Goal: Task Accomplishment & Management: Use online tool/utility

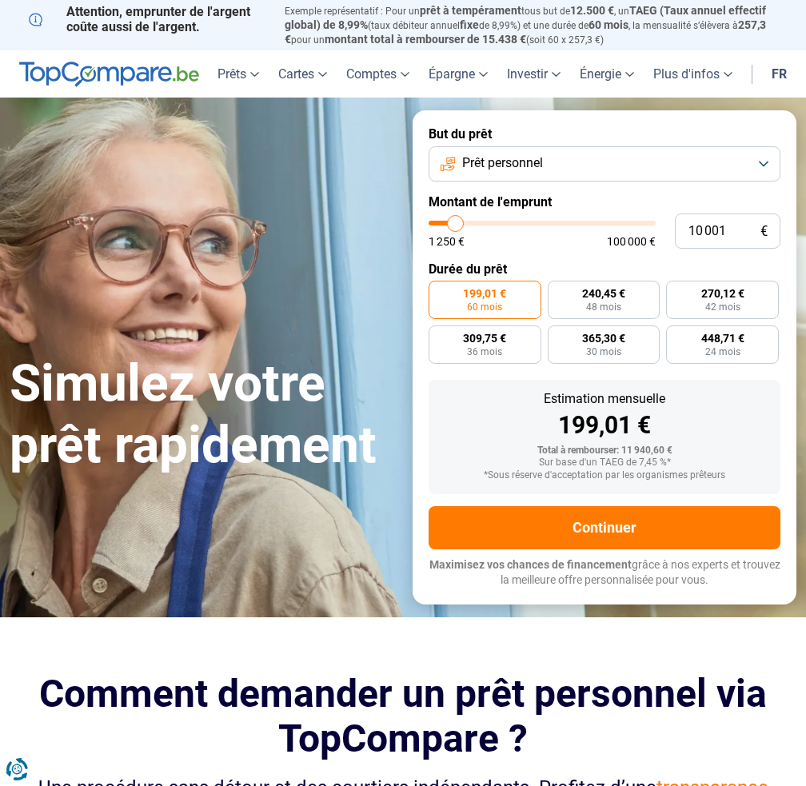
type input "9 750"
type input "9750"
type input "10 000"
type input "10000"
type input "10 250"
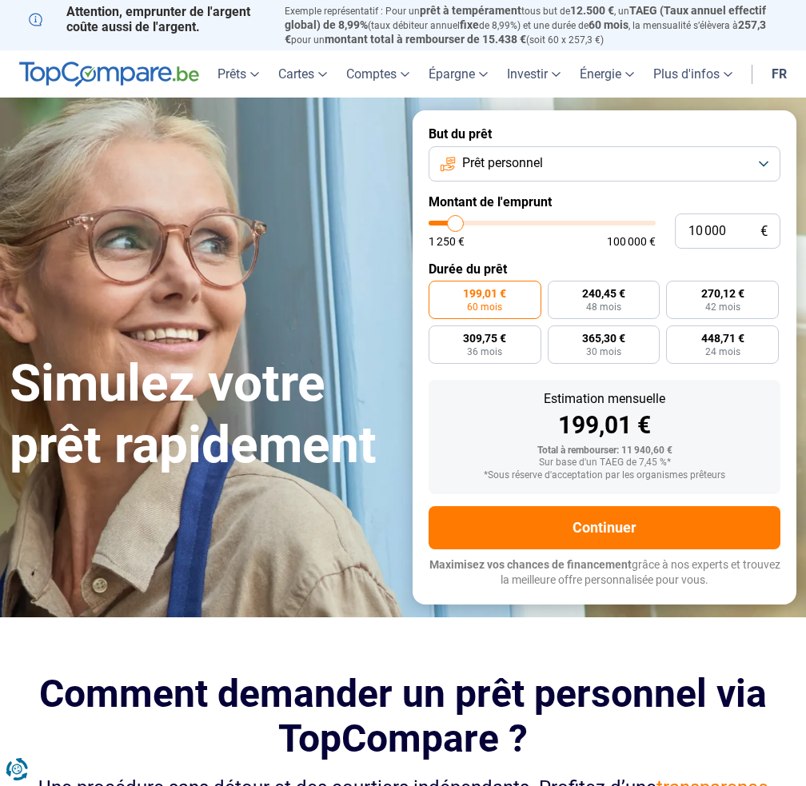
type input "10250"
type input "10 750"
type input "10750"
type input "11 500"
type input "11500"
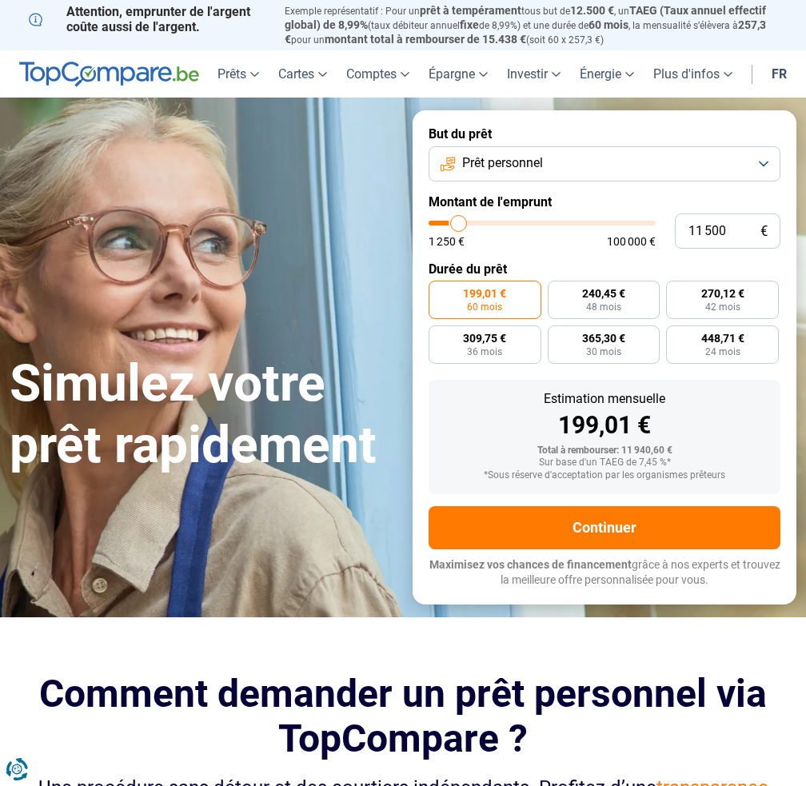
type input "12 750"
type input "12750"
type input "13 500"
type input "13500"
type input "14 000"
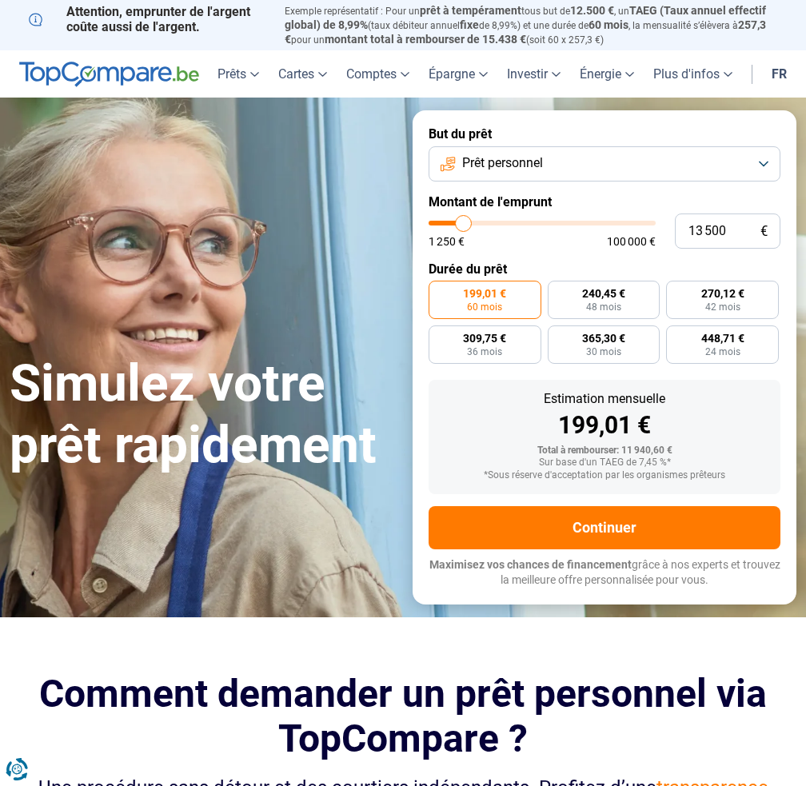
type input "14000"
type input "14 250"
type input "14250"
type input "14 750"
type input "14750"
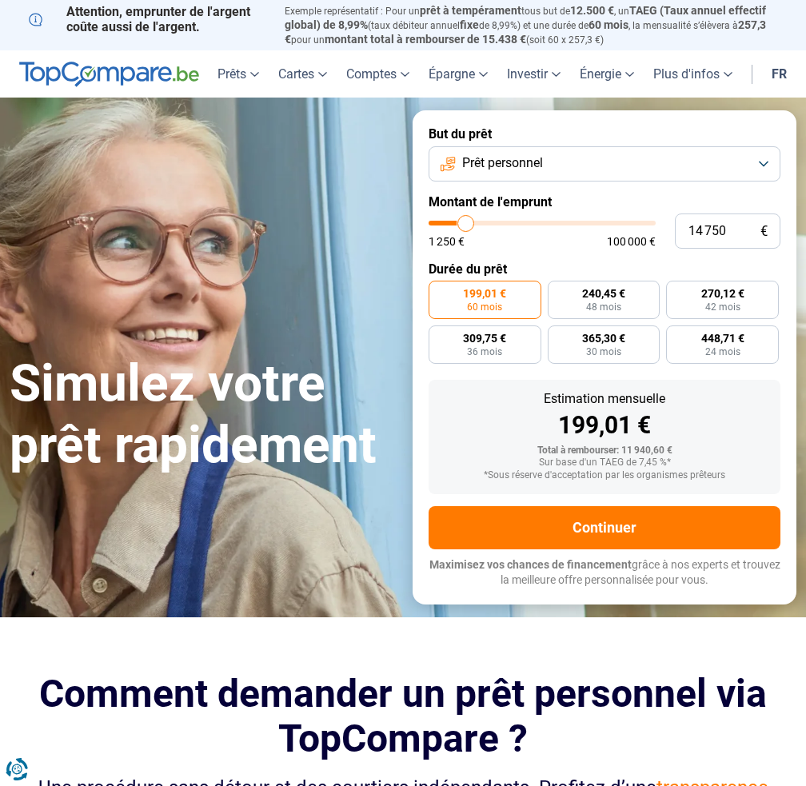
type input "16 000"
type input "16000"
type input "17 250"
type input "17250"
type input "17 750"
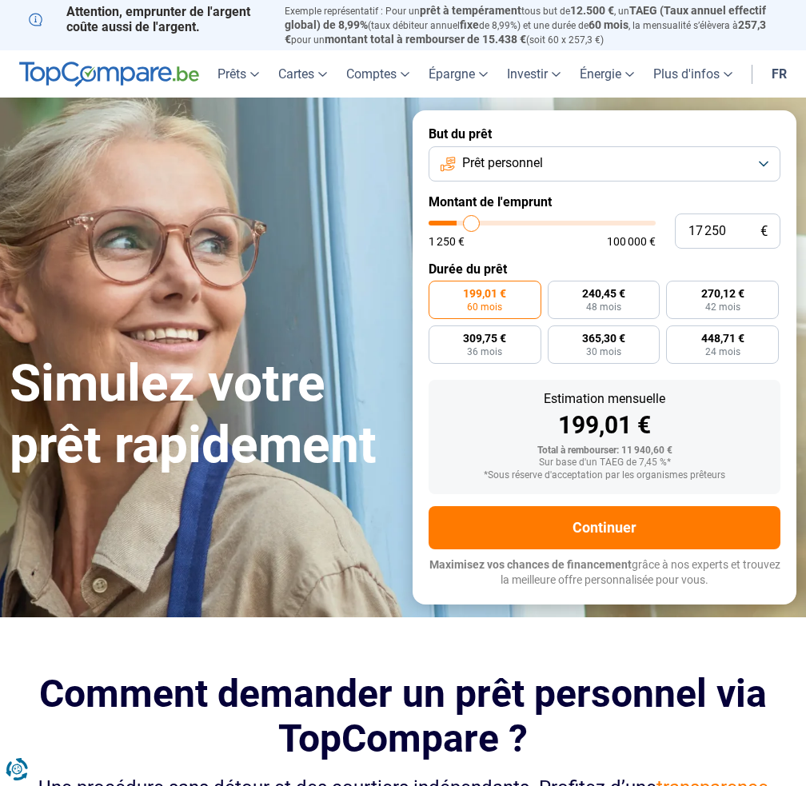
type input "17750"
type input "18 750"
type input "18750"
type input "20 000"
type input "20000"
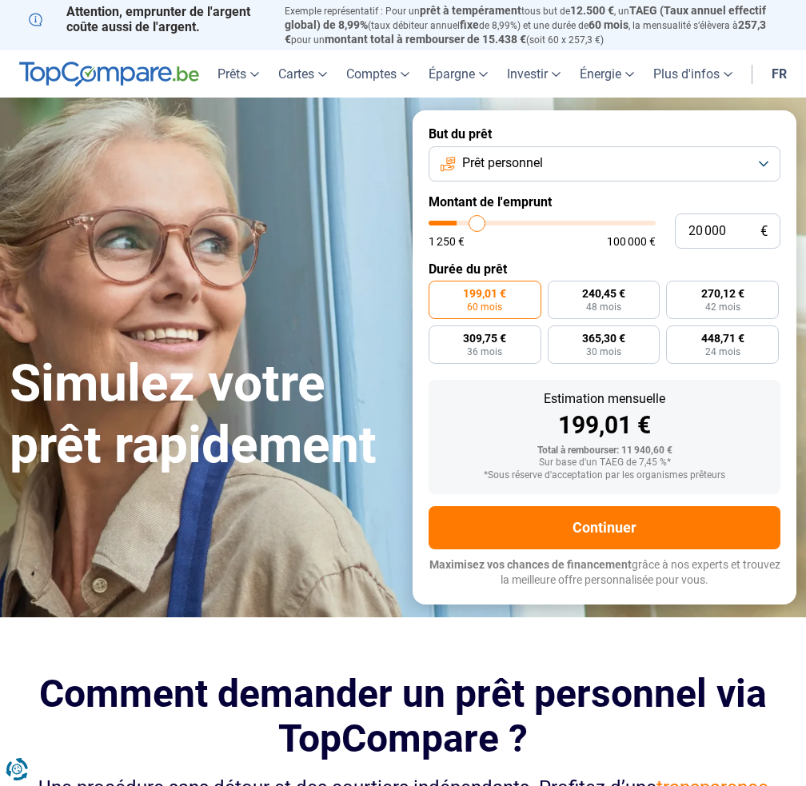
type input "21 250"
type input "21250"
type input "22 250"
type input "22250"
type input "22 750"
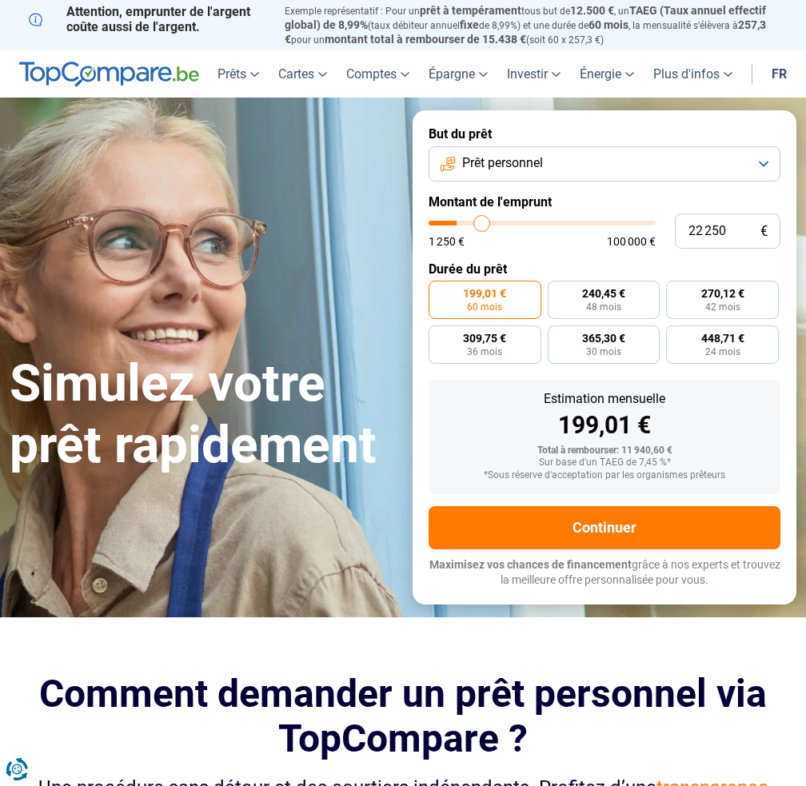
type input "22750"
type input "23 250"
type input "23250"
type input "23 500"
type input "23500"
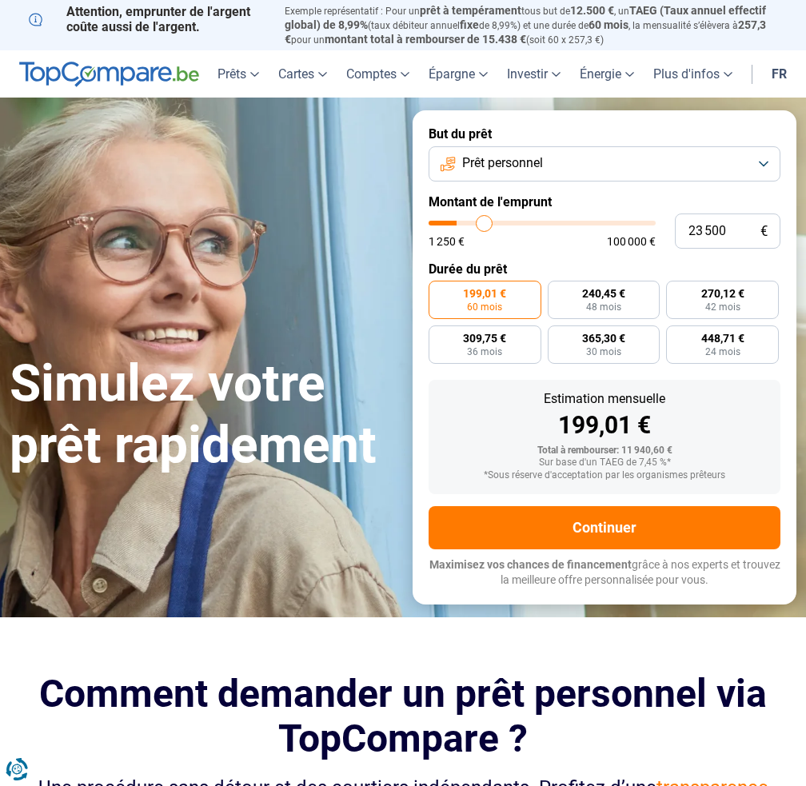
type input "24 500"
type input "24500"
type input "24 750"
type input "24750"
type input "24 500"
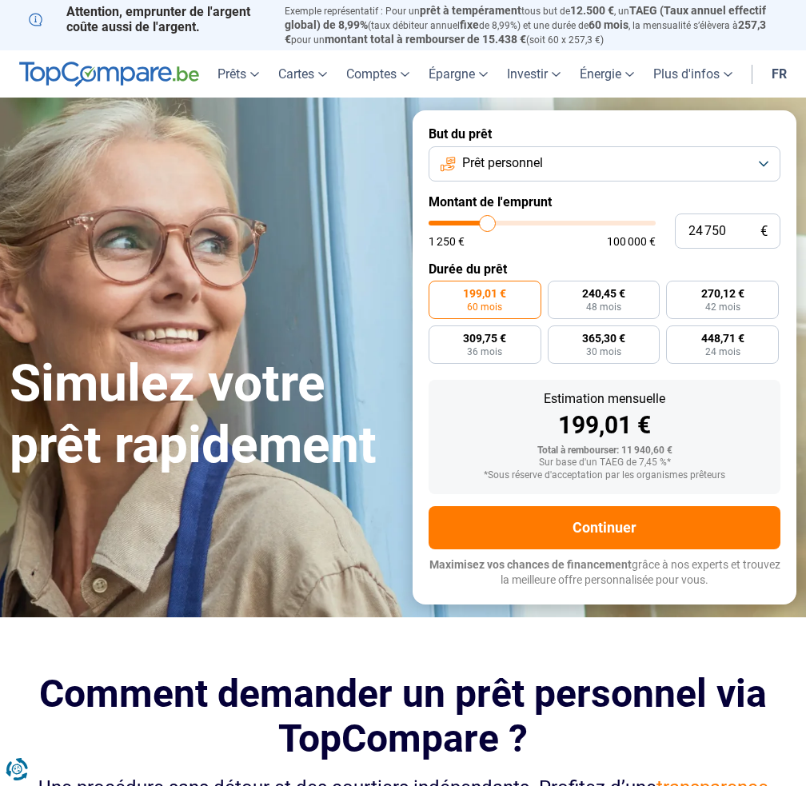
type input "24500"
type input "23 500"
type input "23500"
type input "23 250"
type input "23250"
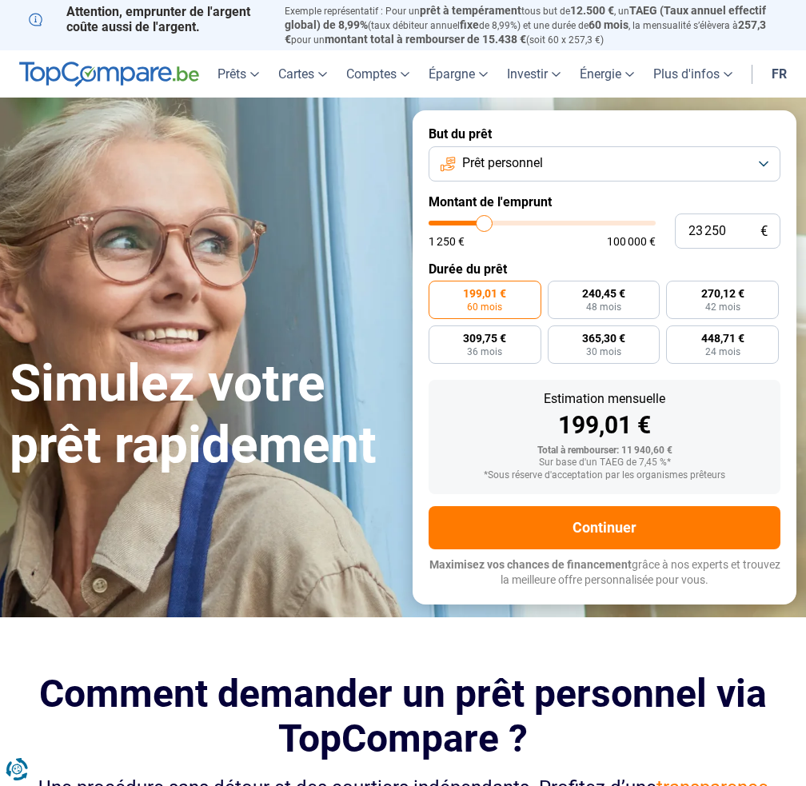
type input "22 750"
type input "22750"
type input "22 250"
drag, startPoint x: 454, startPoint y: 230, endPoint x: 482, endPoint y: 232, distance: 28.0
type input "22250"
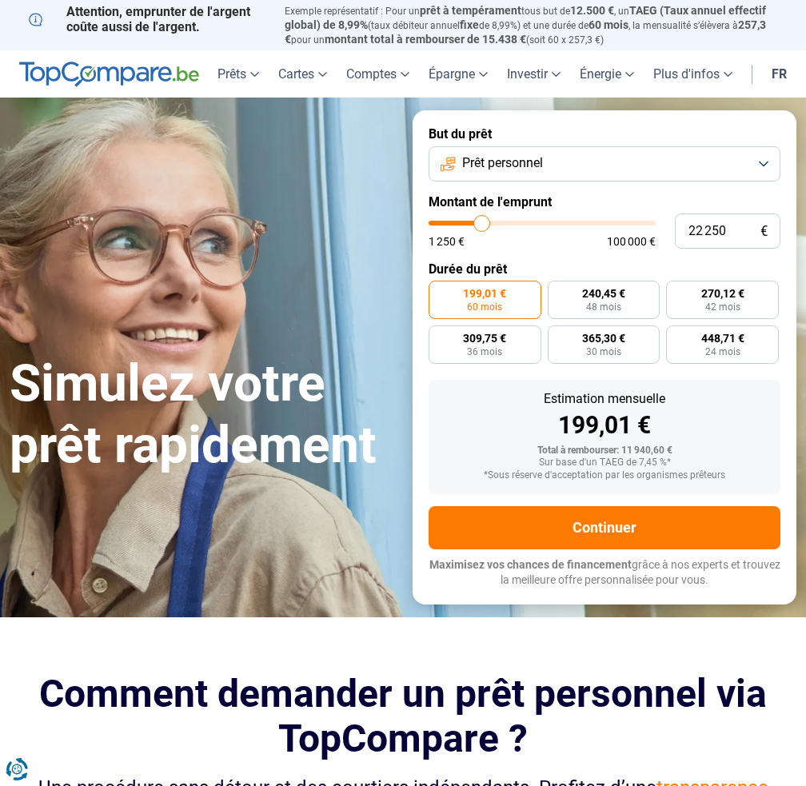
click at [482, 226] on input "range" at bounding box center [542, 223] width 227 height 5
radio input "false"
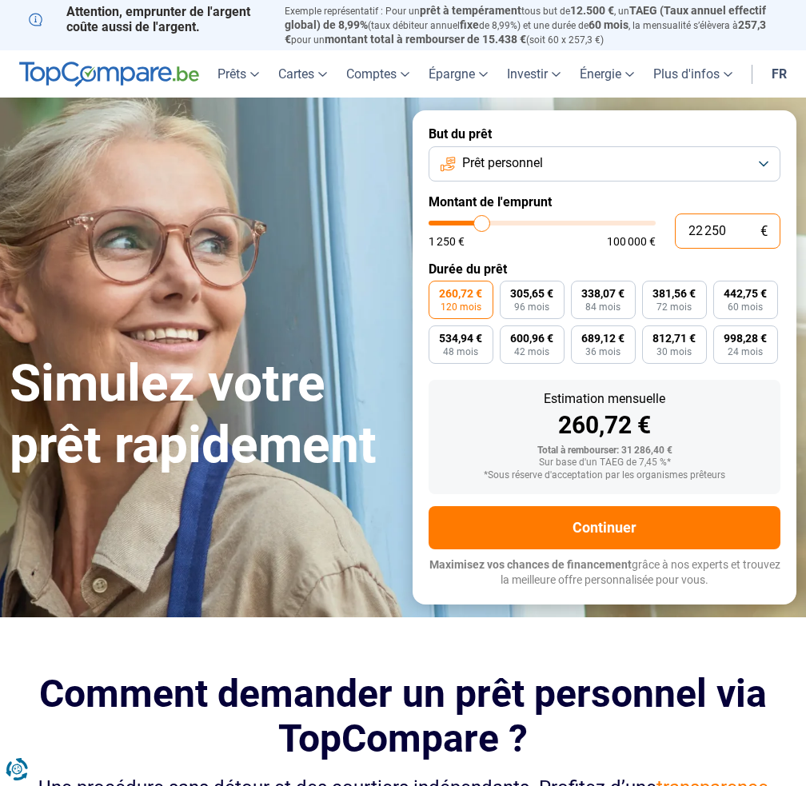
click at [696, 238] on input "22 250" at bounding box center [728, 231] width 106 height 35
type input "2"
type input "1250"
type input "20"
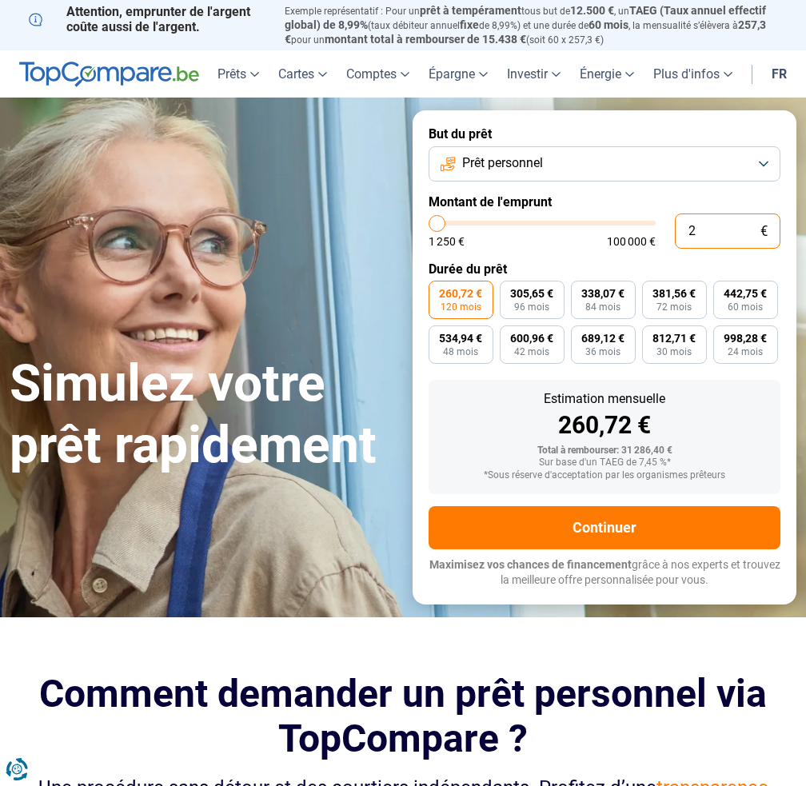
type input "1250"
type input "200"
type input "1250"
type input "2 000"
type input "2000"
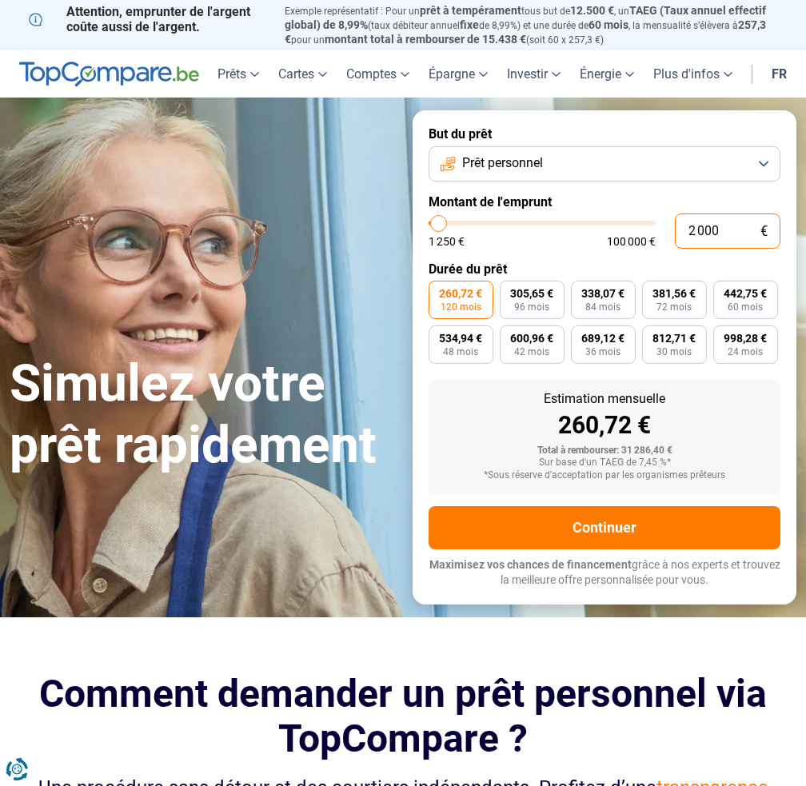
type input "20 000"
type input "20000"
radio input "true"
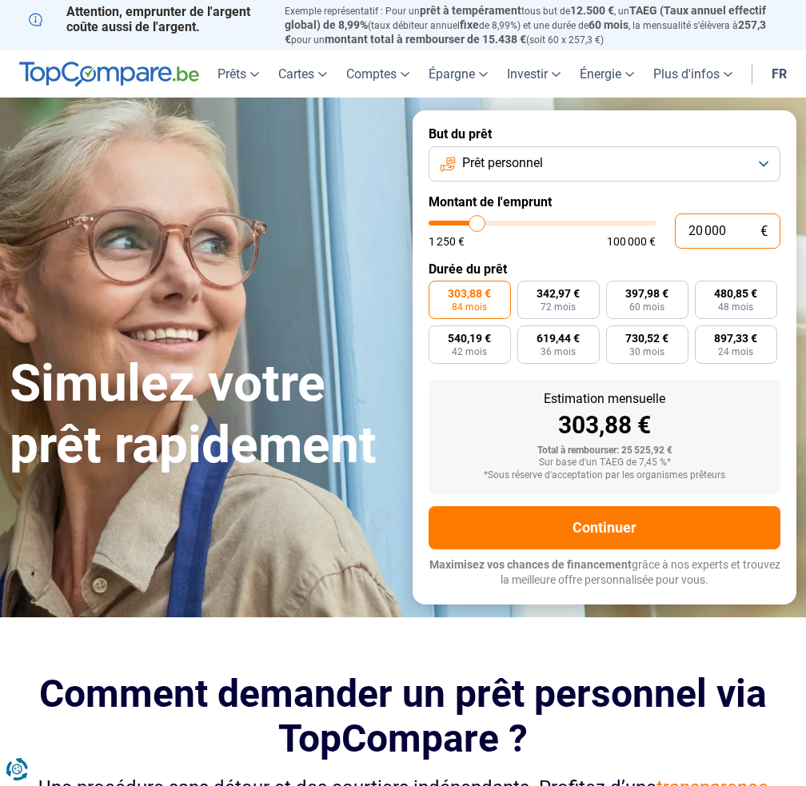
drag, startPoint x: 749, startPoint y: 230, endPoint x: 739, endPoint y: 232, distance: 9.9
click at [749, 230] on input "20 000" at bounding box center [728, 231] width 106 height 35
type input "2 000"
type input "2000"
type input "20 001"
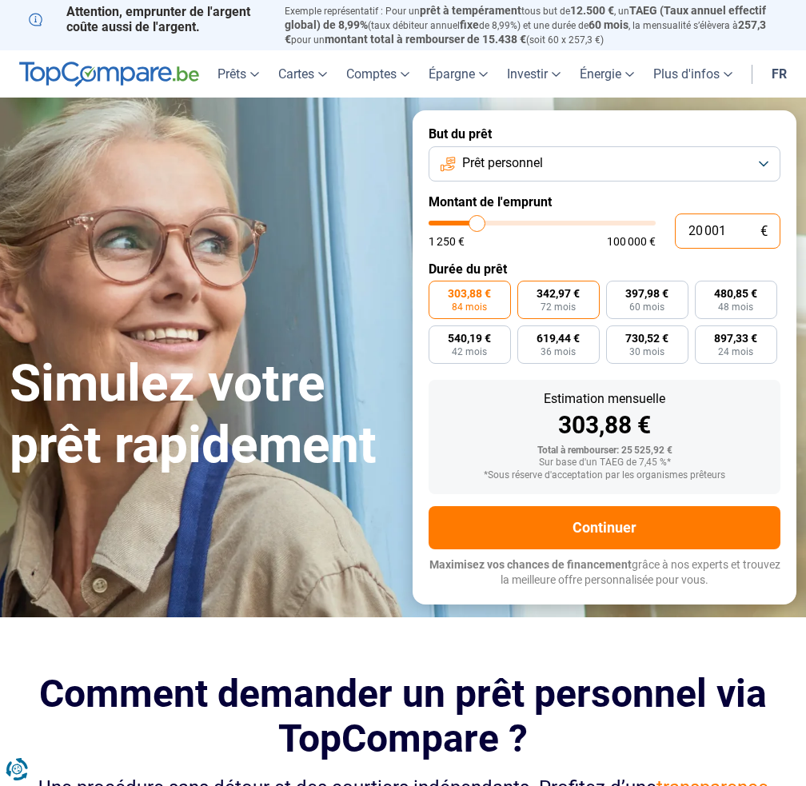
type input "20000"
radio input "false"
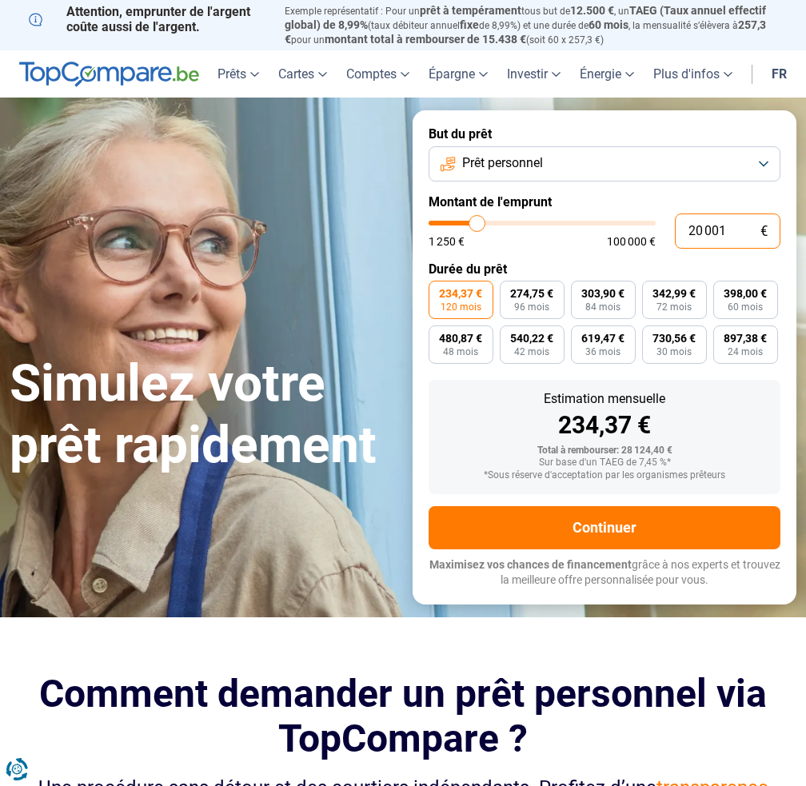
type input "20 001"
